Goal: Task Accomplishment & Management: Use online tool/utility

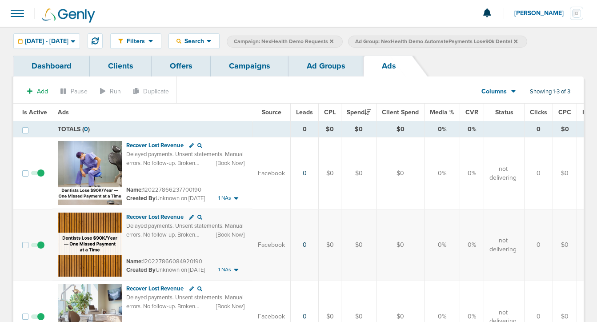
click at [322, 62] on link "Ad Groups" at bounding box center [326, 66] width 75 height 21
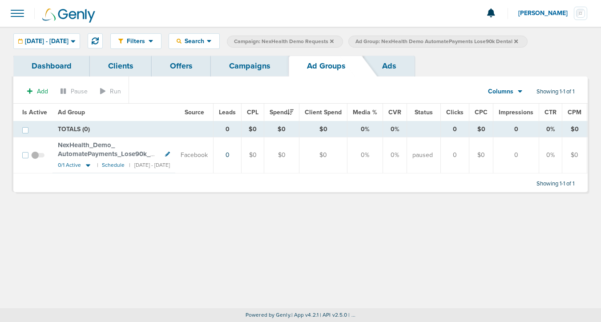
click at [517, 41] on icon at bounding box center [516, 41] width 4 height 4
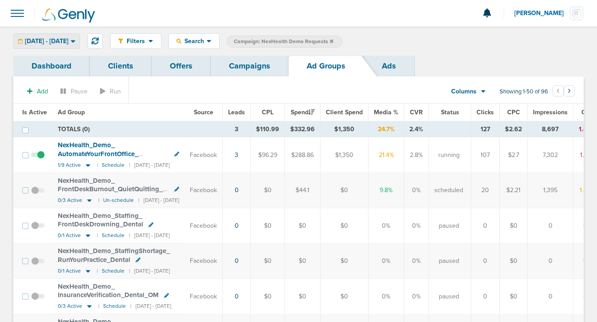
click at [66, 44] on span "[DATE] - [DATE]" at bounding box center [47, 41] width 44 height 6
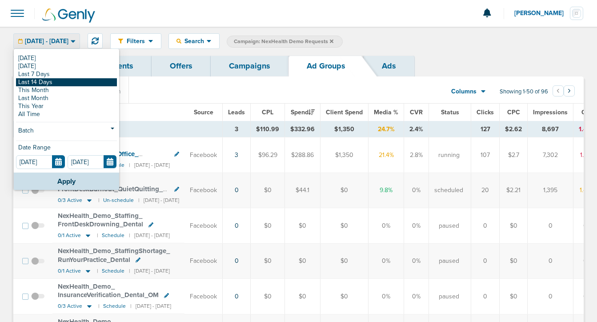
click at [61, 82] on link "Last 14 Days" at bounding box center [66, 82] width 101 height 8
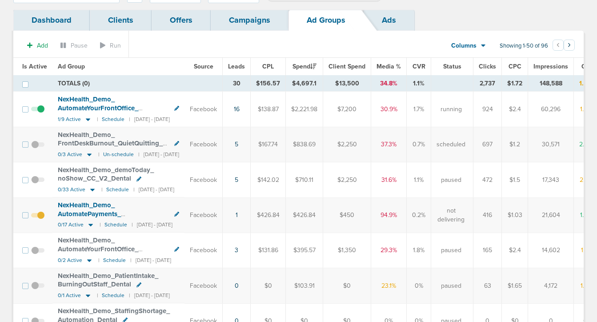
scroll to position [60, 0]
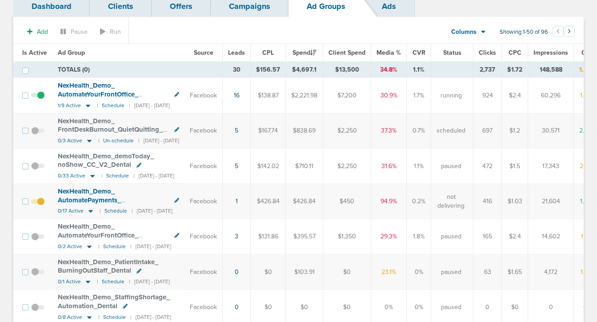
click at [94, 195] on div "NexHealth_ Demo_ AutomatePayments_ CashFlowVideo_ Dental" at bounding box center [118, 195] width 121 height 17
click at [96, 199] on span "NexHealth_ Demo_ AutomatePayments_ CashFlowVideo_ Dental" at bounding box center [94, 199] width 72 height 25
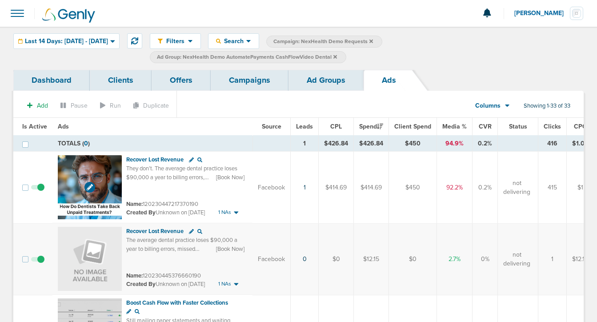
click at [96, 175] on img at bounding box center [90, 187] width 64 height 64
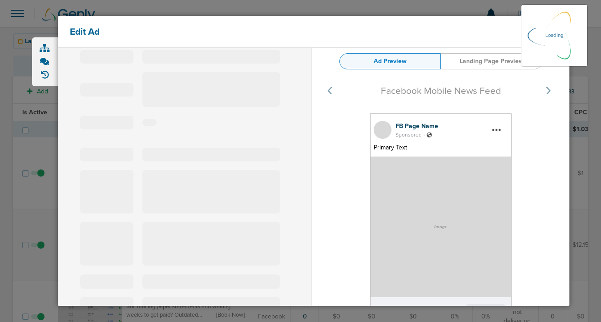
scroll to position [89, 0]
select select "learn_more"
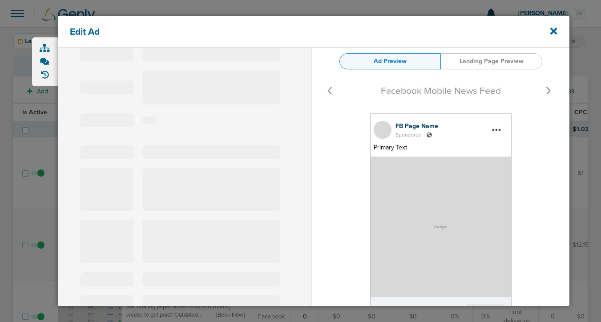
type input "120230447217370190"
type input "Recover Lost Revenue"
type textarea "They don’t. The average dental practice loses $90,000 a year to billing errors,…"
select select "book_travel"
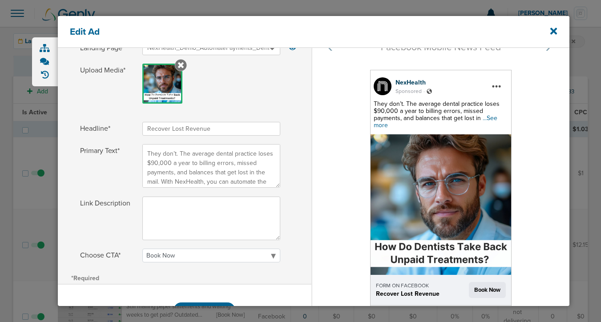
scroll to position [163, 0]
